Goal: Check status: Check status

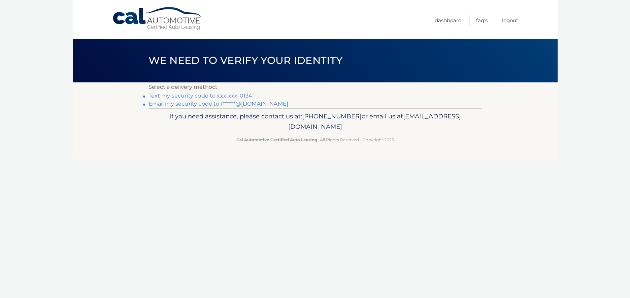
click at [181, 97] on link "Text my security code to xxx-xxx-0134" at bounding box center [200, 96] width 104 height 6
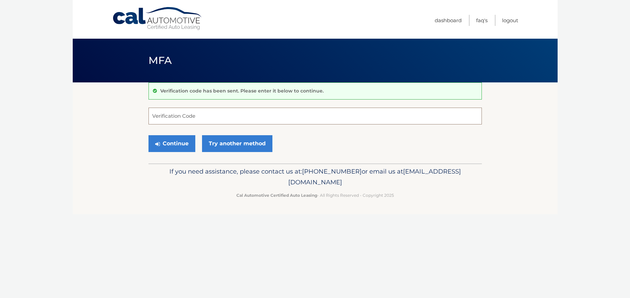
click at [186, 120] on input "Verification Code" at bounding box center [314, 116] width 333 height 17
type input "396517"
click at [180, 144] on button "Continue" at bounding box center [171, 143] width 47 height 17
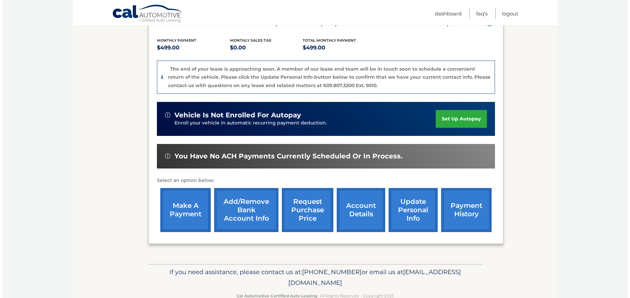
scroll to position [135, 0]
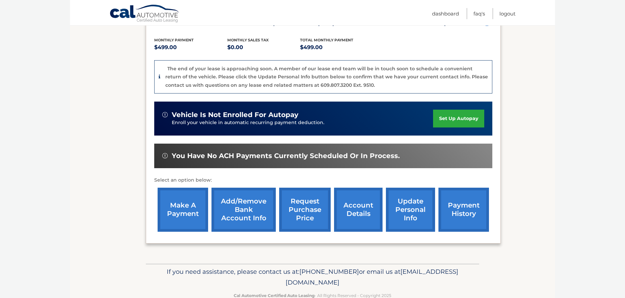
drag, startPoint x: 308, startPoint y: 219, endPoint x: 282, endPoint y: 220, distance: 25.6
click at [307, 219] on link "request purchase price" at bounding box center [304, 210] width 51 height 44
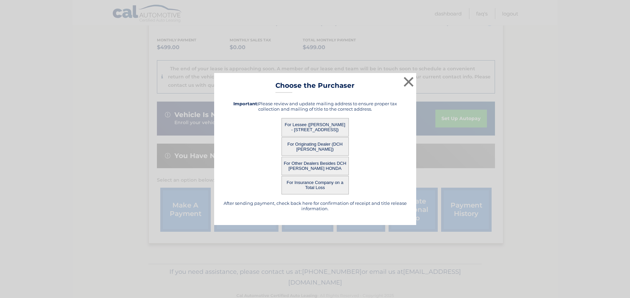
click at [305, 127] on button "For Lessee (SHUEL KARMEL - 527 Chestnut St, , Lakewood, NJ 08701)" at bounding box center [314, 127] width 67 height 19
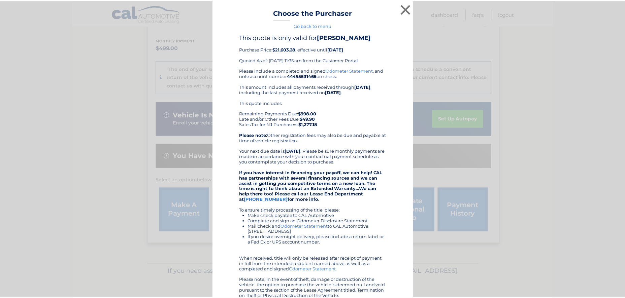
scroll to position [0, 0]
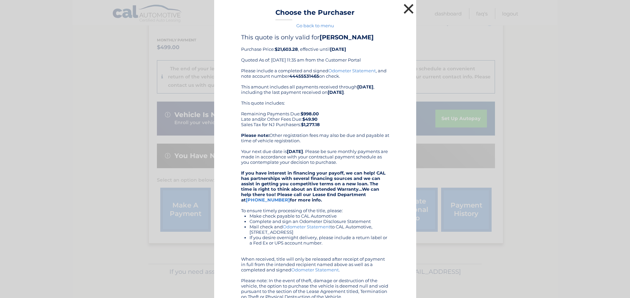
click at [406, 8] on button "×" at bounding box center [408, 8] width 13 height 13
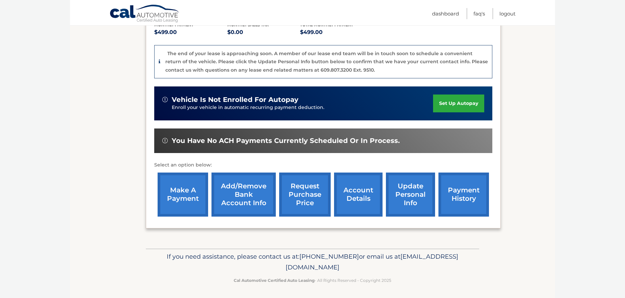
scroll to position [151, 0]
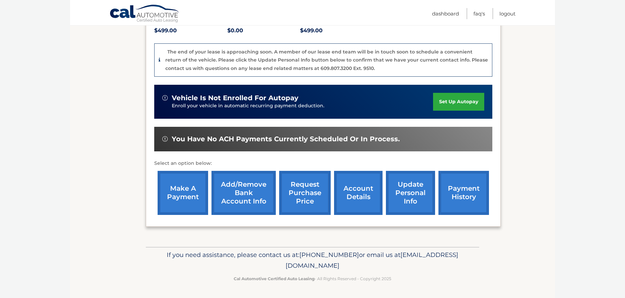
click at [366, 194] on link "account details" at bounding box center [358, 193] width 48 height 44
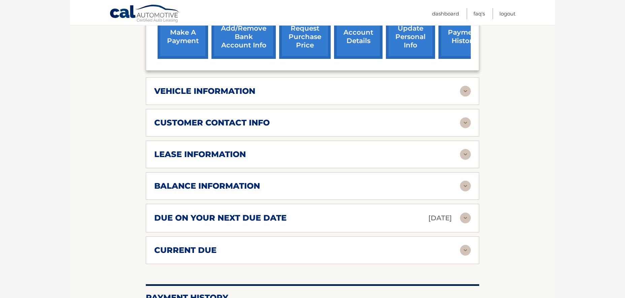
scroll to position [303, 0]
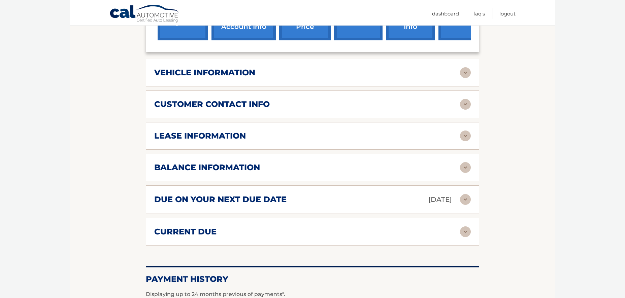
click at [298, 131] on div "lease information" at bounding box center [307, 136] width 306 height 10
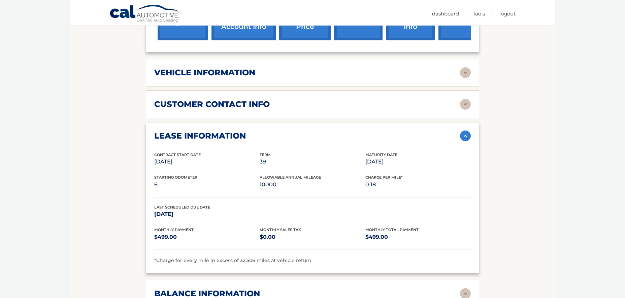
click at [298, 131] on div "lease information" at bounding box center [307, 136] width 306 height 10
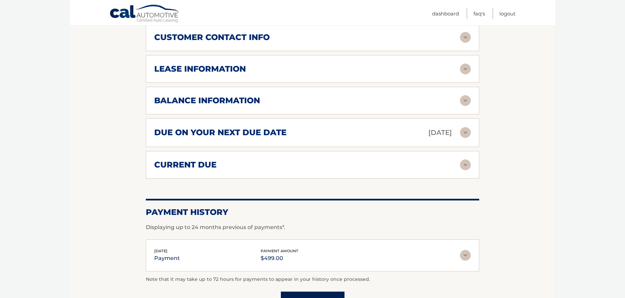
scroll to position [369, 0]
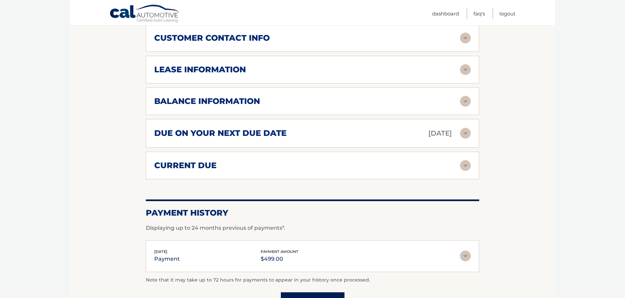
click at [268, 129] on h2 "due on your next due date" at bounding box center [220, 133] width 132 height 10
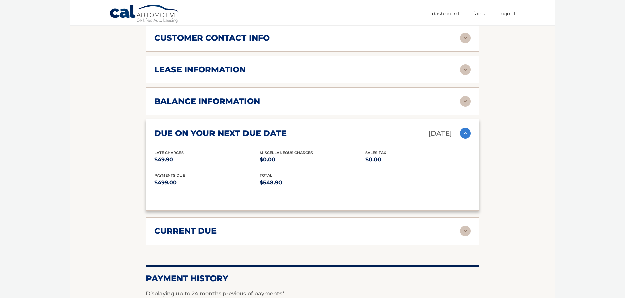
click at [268, 129] on h2 "due on your next due date" at bounding box center [220, 133] width 132 height 10
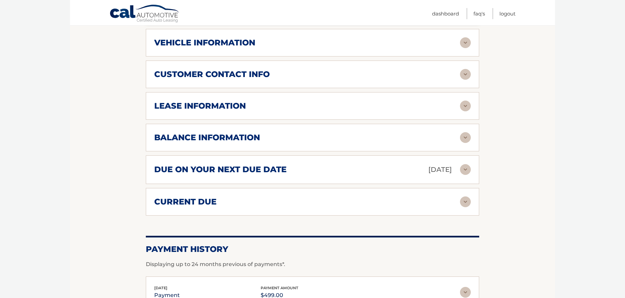
scroll to position [268, 0]
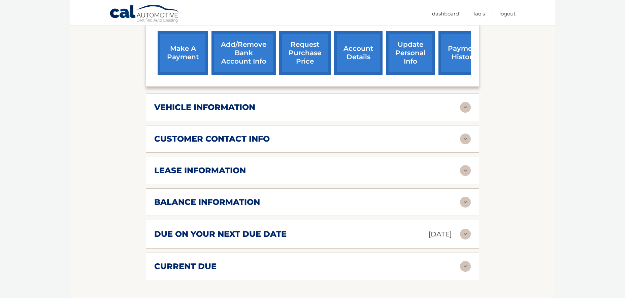
click at [261, 102] on div "vehicle information" at bounding box center [307, 107] width 306 height 10
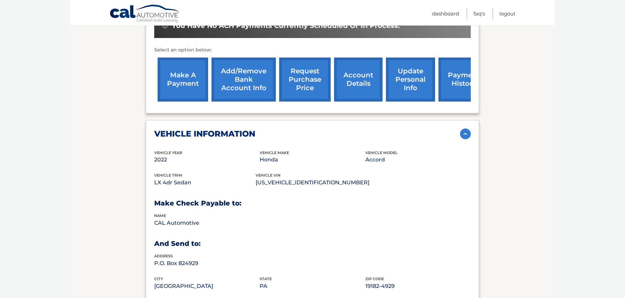
scroll to position [236, 0]
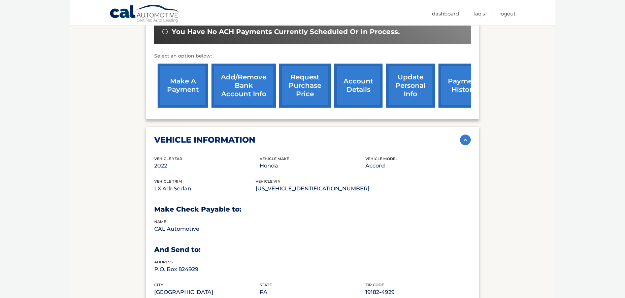
drag, startPoint x: 461, startPoint y: 84, endPoint x: 458, endPoint y: 86, distance: 4.2
click at [461, 85] on link "payment history" at bounding box center [463, 86] width 50 height 44
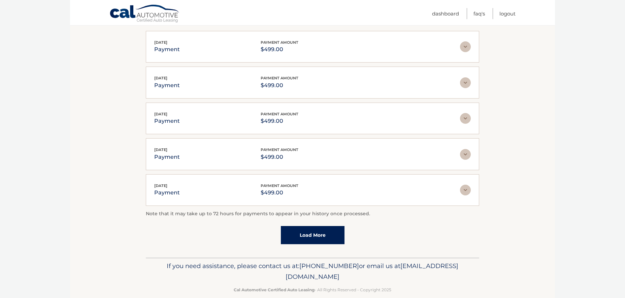
scroll to position [135, 0]
click at [289, 185] on span "payment amount" at bounding box center [280, 184] width 38 height 5
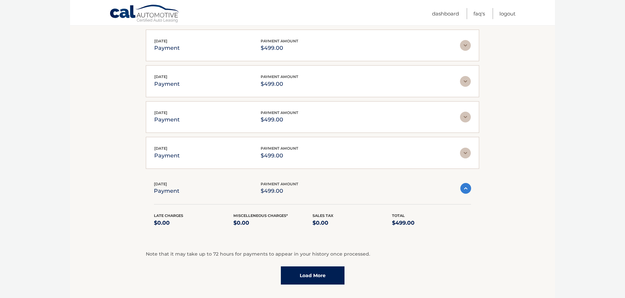
click at [289, 185] on span "payment amount" at bounding box center [280, 184] width 38 height 5
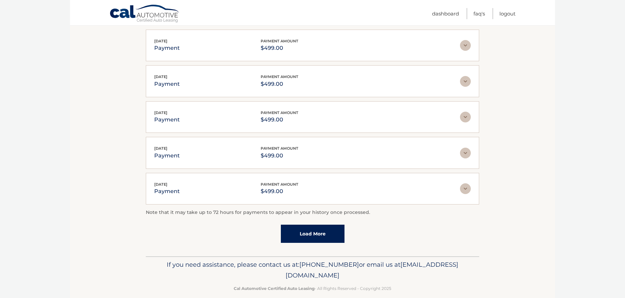
click at [306, 152] on div "[DATE] payment payment amount $499.00" at bounding box center [307, 152] width 306 height 15
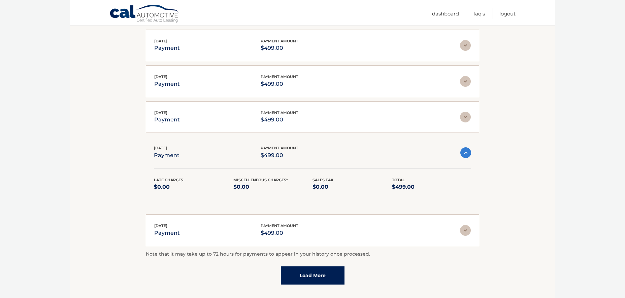
click at [306, 152] on div "[DATE] payment payment amount $499.00" at bounding box center [307, 152] width 306 height 15
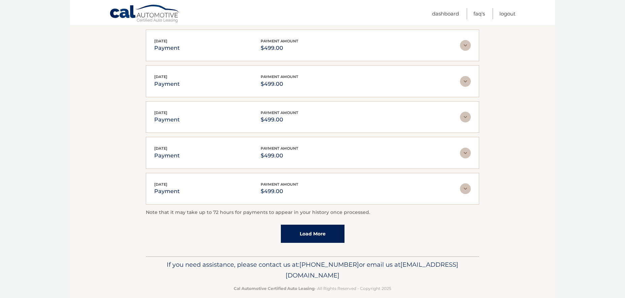
click at [303, 233] on link "Load More" at bounding box center [313, 234] width 64 height 18
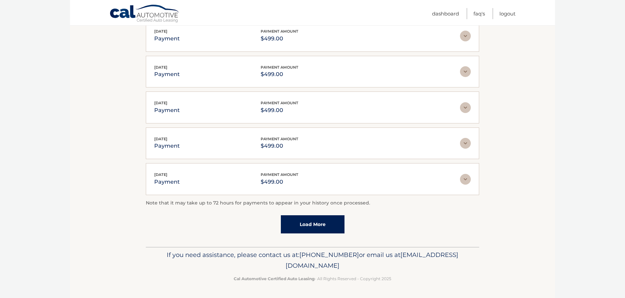
click at [299, 225] on link "Load More" at bounding box center [313, 224] width 64 height 18
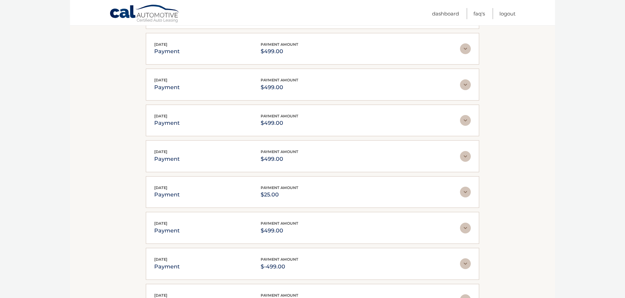
scroll to position [281, 0]
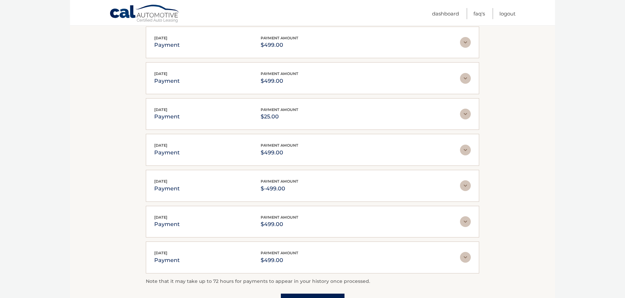
click at [266, 153] on p "$499.00" at bounding box center [280, 152] width 38 height 9
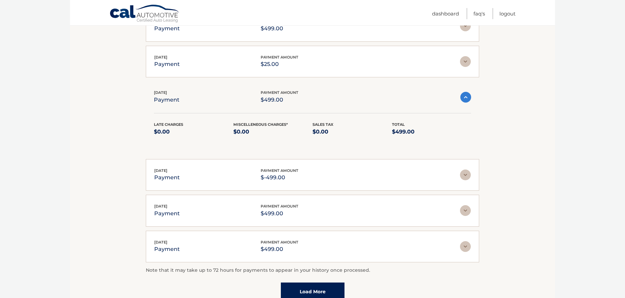
scroll to position [348, 0]
